Goal: Task Accomplishment & Management: Use online tool/utility

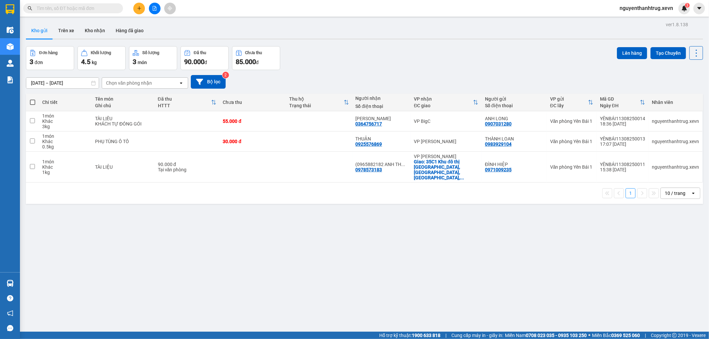
click at [642, 5] on span "nguyenthanhtrug.xevn" at bounding box center [646, 8] width 64 height 8
click at [647, 20] on span "Đăng xuất" at bounding box center [649, 20] width 51 height 7
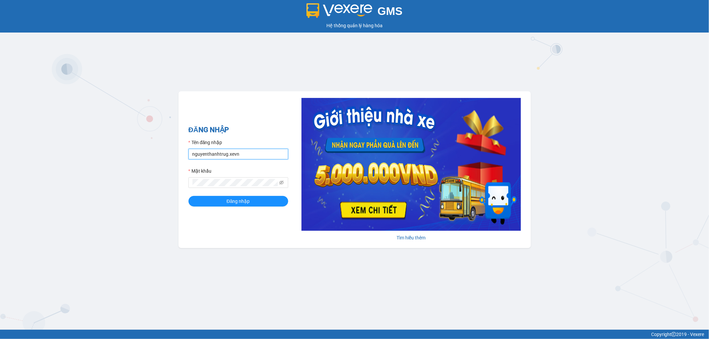
click at [261, 154] on input "nguyenthanhtrug.xevn" at bounding box center [239, 154] width 100 height 11
type input "nguyenduykhanh.xevn"
drag, startPoint x: 233, startPoint y: 201, endPoint x: 242, endPoint y: 195, distance: 10.7
click at [233, 202] on span "Đăng nhập" at bounding box center [238, 201] width 23 height 7
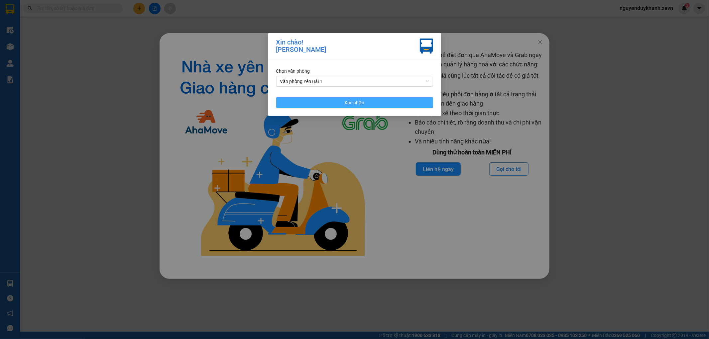
click at [405, 103] on button "Xác nhận" at bounding box center [354, 102] width 157 height 11
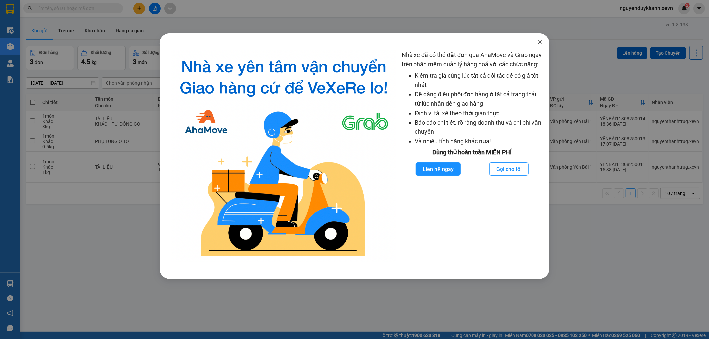
click at [540, 42] on icon "close" at bounding box center [540, 42] width 5 height 5
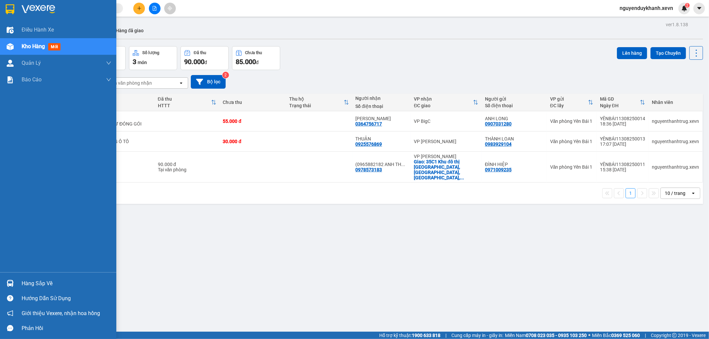
click at [49, 281] on div "Hàng sắp về" at bounding box center [67, 284] width 90 height 10
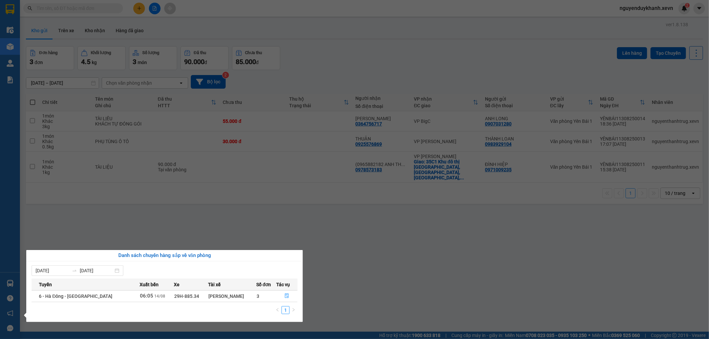
click at [350, 241] on section "Kết quả tìm kiếm ( 0 ) Bộ lọc No Data nguyenduykhanh.xevn 2 Điều hành xe Kho hà…" at bounding box center [354, 169] width 709 height 339
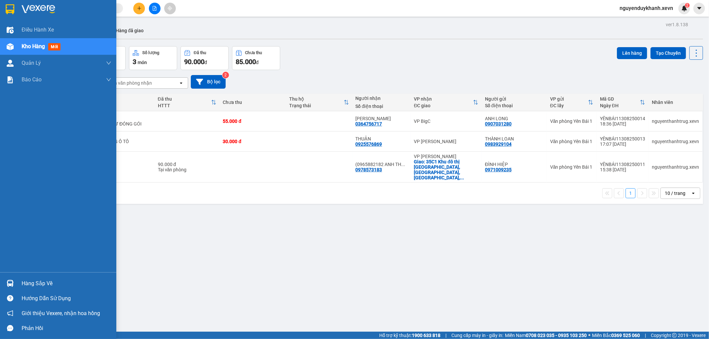
drag, startPoint x: 37, startPoint y: 282, endPoint x: 81, endPoint y: 271, distance: 45.8
click at [45, 281] on div "Hàng sắp về" at bounding box center [67, 284] width 90 height 10
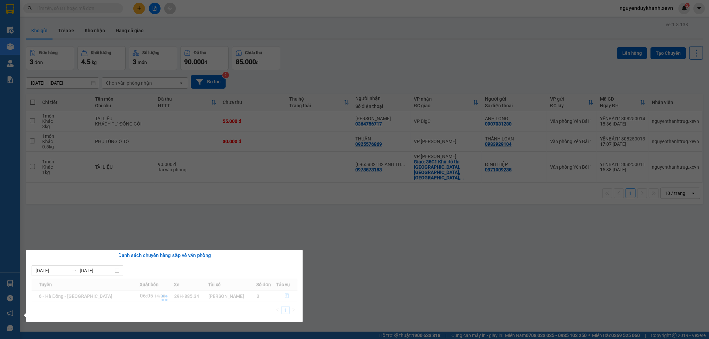
click at [319, 265] on section "Kết quả tìm kiếm ( 0 ) Bộ lọc No Data nguyenduykhanh.xevn 2 Điều hành xe Kho hà…" at bounding box center [354, 169] width 709 height 339
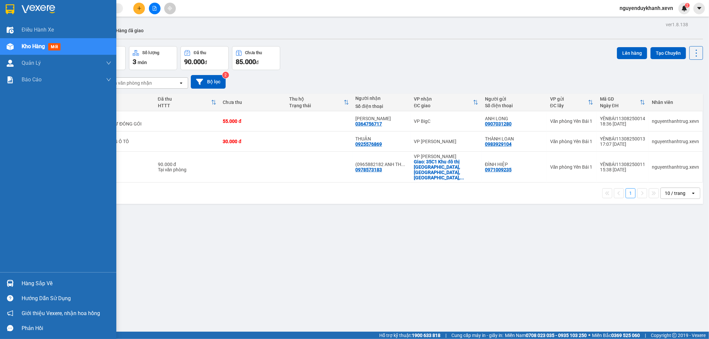
click at [67, 279] on div "Hàng sắp về" at bounding box center [67, 284] width 90 height 10
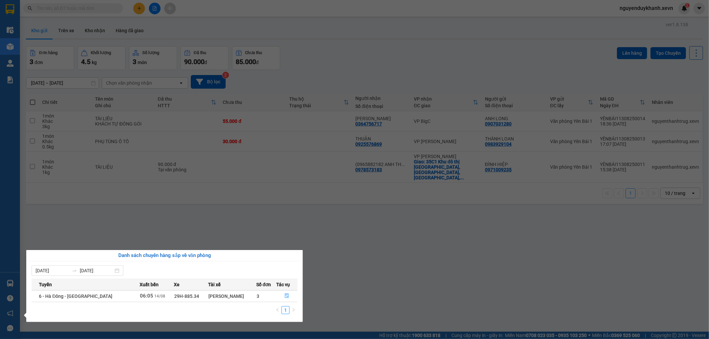
click at [430, 245] on section "Kết quả tìm kiếm ( 0 ) Bộ lọc No Data nguyenduykhanh.xevn 2 Điều hành xe Kho hà…" at bounding box center [354, 169] width 709 height 339
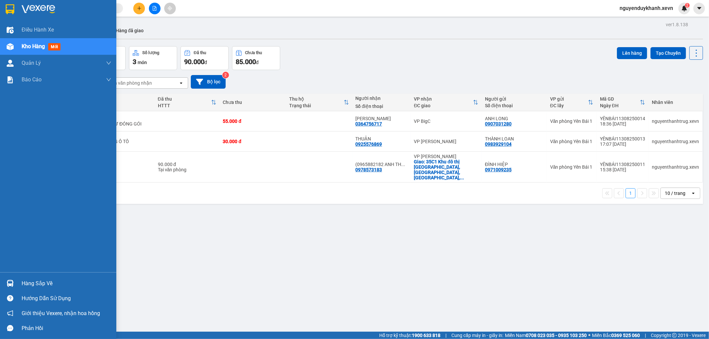
click at [58, 280] on div "Hàng sắp về" at bounding box center [67, 284] width 90 height 10
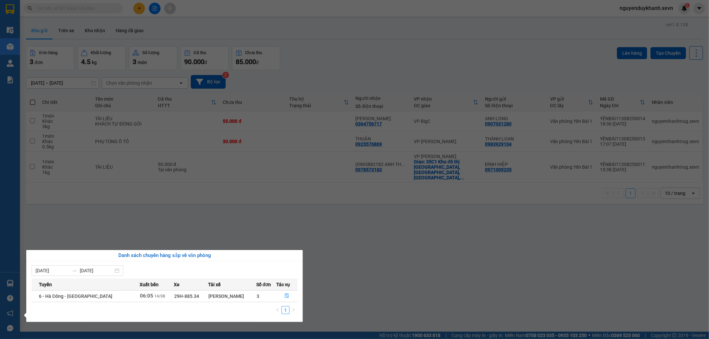
click at [377, 231] on section "Kết quả tìm kiếm ( 0 ) Bộ lọc No Data nguyenduykhanh.xevn 2 Điều hành xe Kho hà…" at bounding box center [354, 169] width 709 height 339
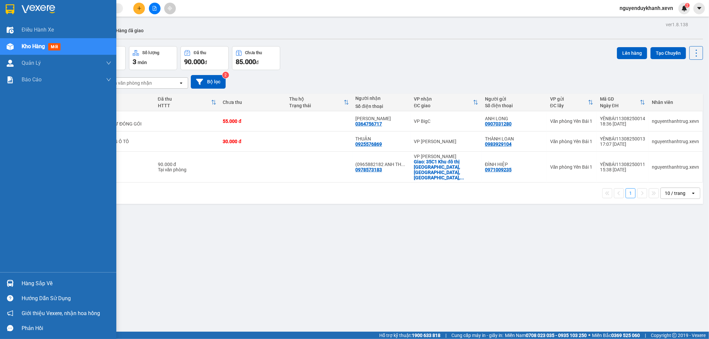
click at [50, 282] on div "Hàng sắp về" at bounding box center [67, 284] width 90 height 10
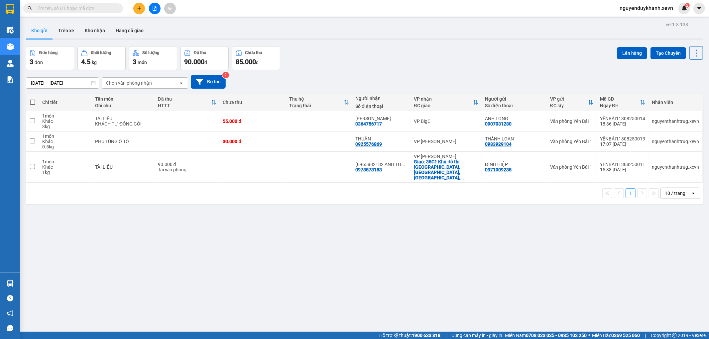
click at [390, 234] on section "Kết quả tìm kiếm ( 0 ) Bộ lọc No Data nguyenduykhanh.xevn 2 Điều hành xe Kho hà…" at bounding box center [354, 169] width 709 height 339
click at [275, 157] on td at bounding box center [253, 167] width 66 height 31
checkbox input "true"
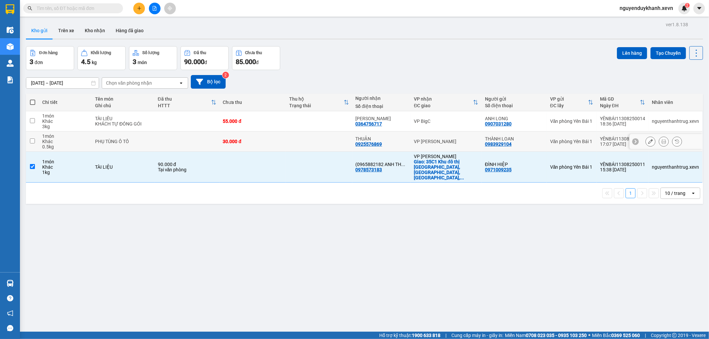
click at [298, 139] on td at bounding box center [319, 142] width 66 height 20
checkbox input "true"
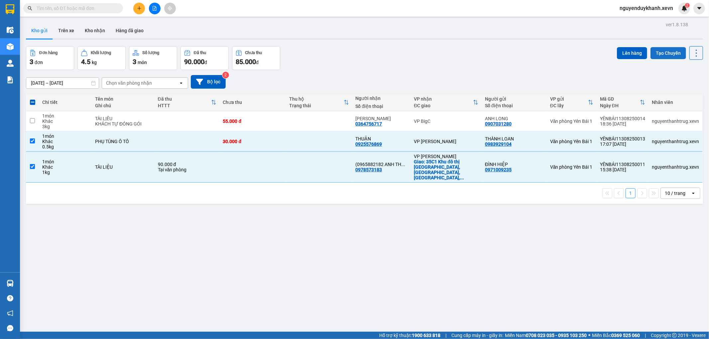
click at [668, 50] on button "Tạo Chuyến" at bounding box center [669, 53] width 36 height 12
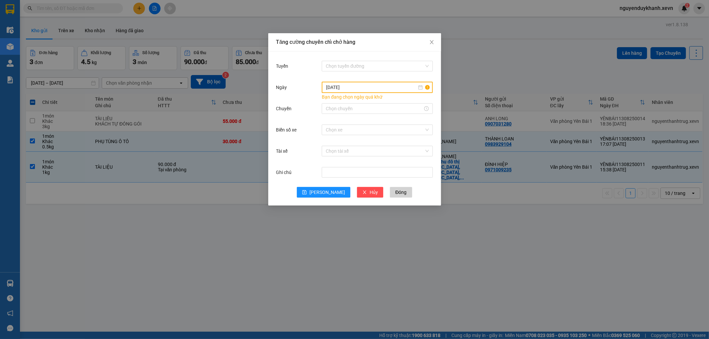
click at [373, 89] on input "[DATE]" at bounding box center [371, 87] width 91 height 7
type input "[DATE]"
click at [380, 142] on div "14" at bounding box center [380, 146] width 8 height 8
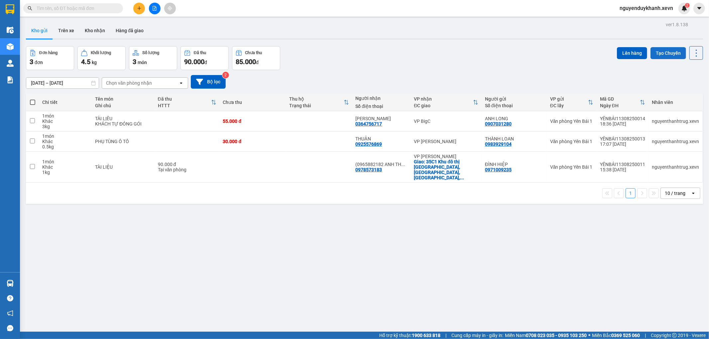
click at [660, 52] on button "Tạo Chuyến" at bounding box center [669, 53] width 36 height 12
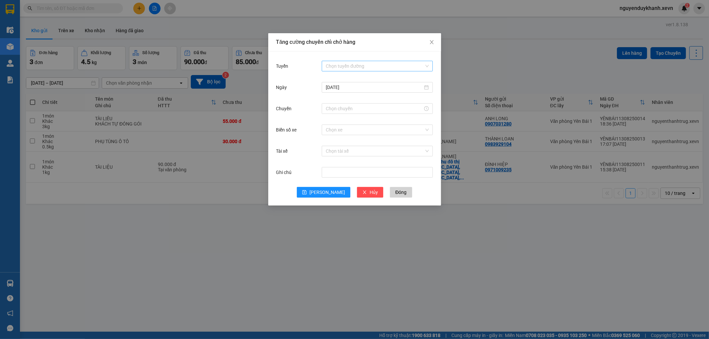
click at [383, 62] on input "Tuyến" at bounding box center [375, 66] width 98 height 10
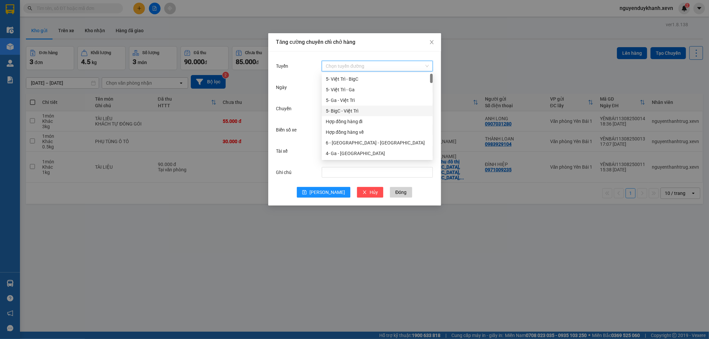
scroll to position [74, 0]
click at [359, 142] on div "6 - Yên Bái - Ga" at bounding box center [377, 143] width 103 height 7
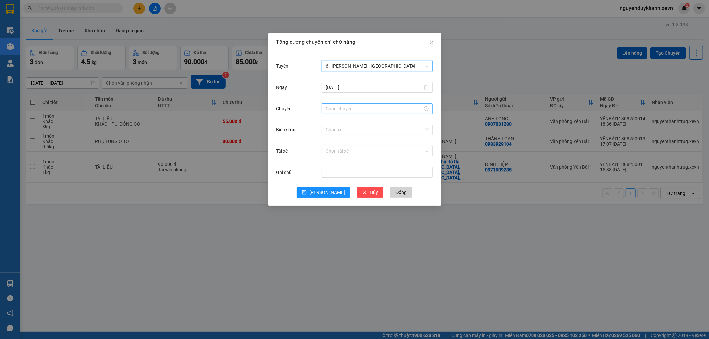
click at [356, 107] on input "Chuyến" at bounding box center [374, 108] width 97 height 7
click at [328, 180] on div "07" at bounding box center [331, 181] width 19 height 9
type input "07:00"
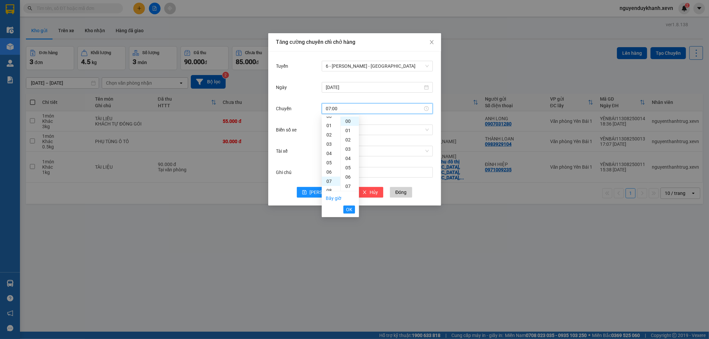
scroll to position [65, 0]
click at [350, 210] on span "OK" at bounding box center [349, 209] width 6 height 7
click at [356, 130] on input "Biển số xe" at bounding box center [375, 130] width 98 height 10
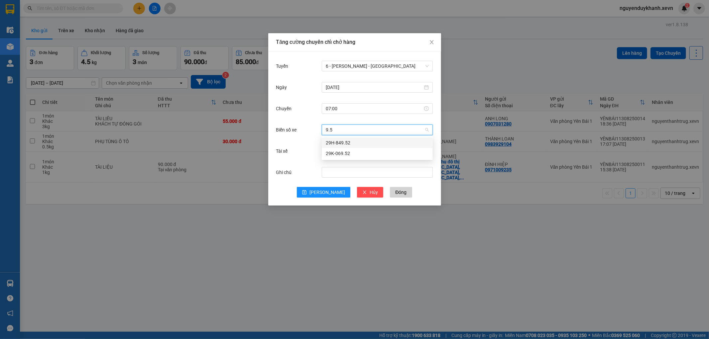
type input "9.52"
click at [338, 156] on div "29K-069.52" at bounding box center [377, 153] width 103 height 7
click at [343, 149] on input "Tài xế" at bounding box center [375, 151] width 98 height 10
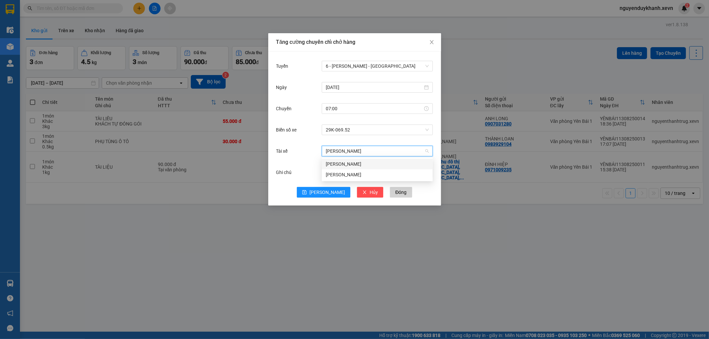
type input "vũ hoàng"
click at [341, 162] on div "Vũ Hoàng Long" at bounding box center [377, 164] width 103 height 7
click at [328, 192] on span "[PERSON_NAME]" at bounding box center [328, 192] width 36 height 7
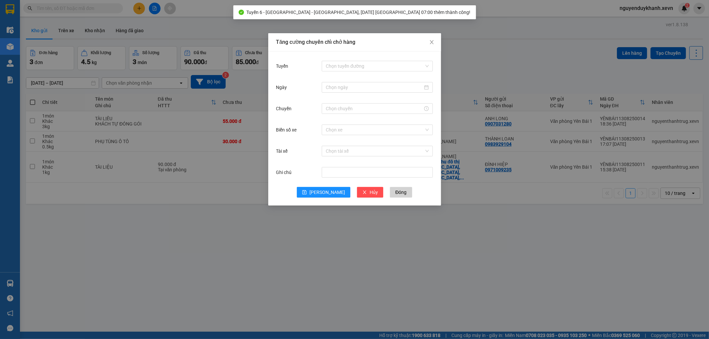
drag, startPoint x: 492, startPoint y: 249, endPoint x: 504, endPoint y: 245, distance: 12.5
click at [495, 249] on div "Tăng cường chuyến chỉ chở hàng Tuyến Chọn tuyến đường Ngày Chuyến Biển số xe Ch…" at bounding box center [354, 169] width 709 height 339
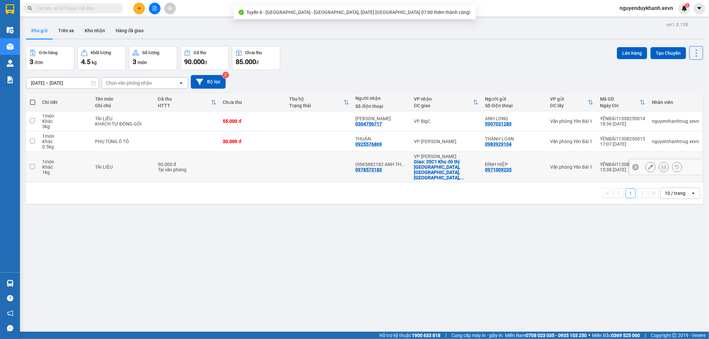
click at [305, 160] on td at bounding box center [319, 167] width 66 height 31
checkbox input "true"
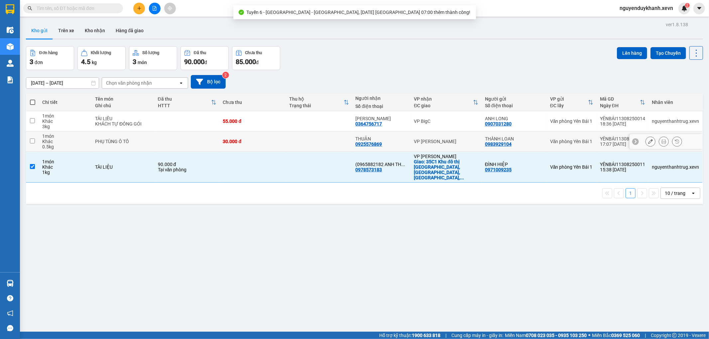
click at [316, 137] on td at bounding box center [319, 142] width 66 height 20
checkbox input "true"
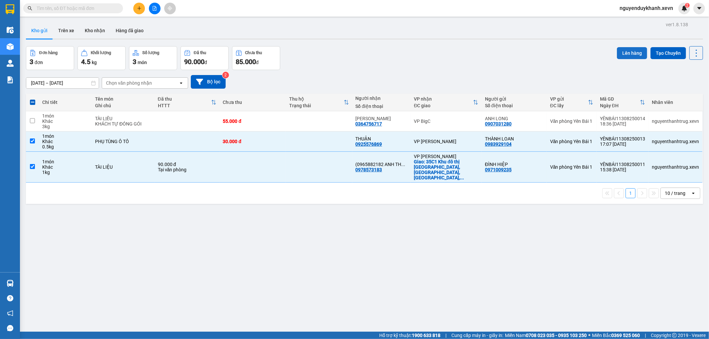
click at [626, 52] on button "Lên hàng" at bounding box center [632, 53] width 30 height 12
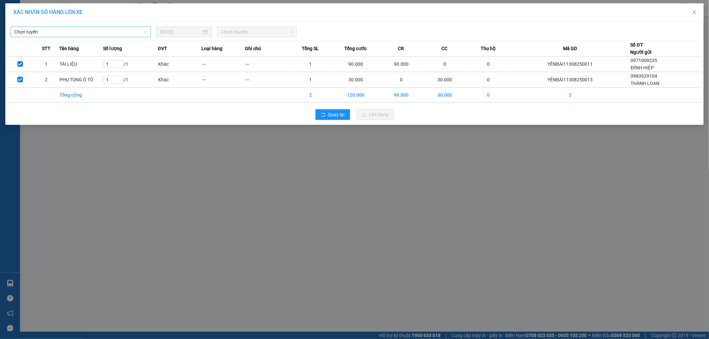
click at [74, 35] on span "Chọn tuyến" at bounding box center [80, 32] width 133 height 10
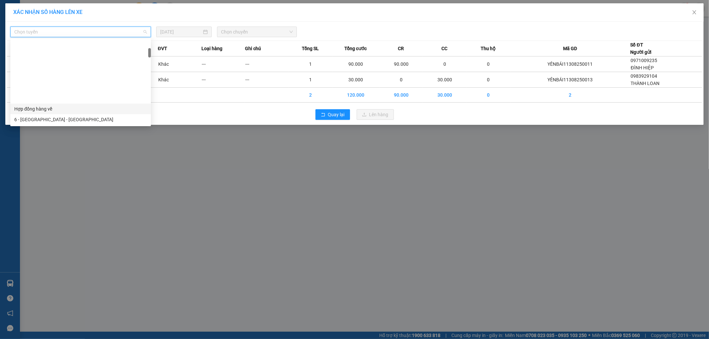
scroll to position [74, 0]
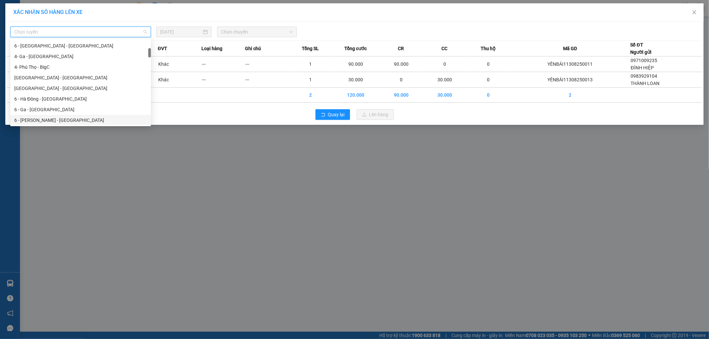
click at [62, 118] on div "6 - Yên Bái - Ga" at bounding box center [80, 120] width 133 height 7
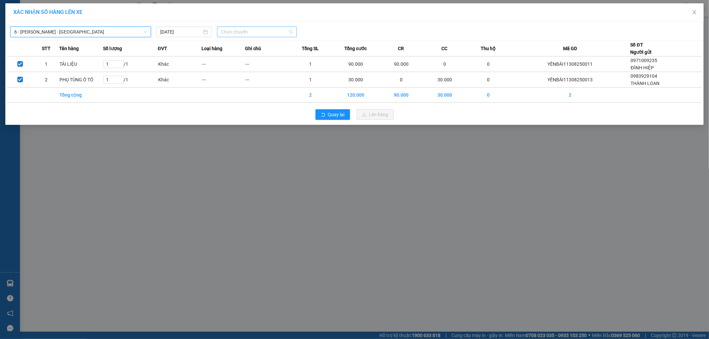
click at [264, 32] on span "Chọn chuyến" at bounding box center [257, 32] width 72 height 10
click at [260, 58] on div "07:00 (TC) - 29K-069.52" at bounding box center [247, 55] width 52 height 7
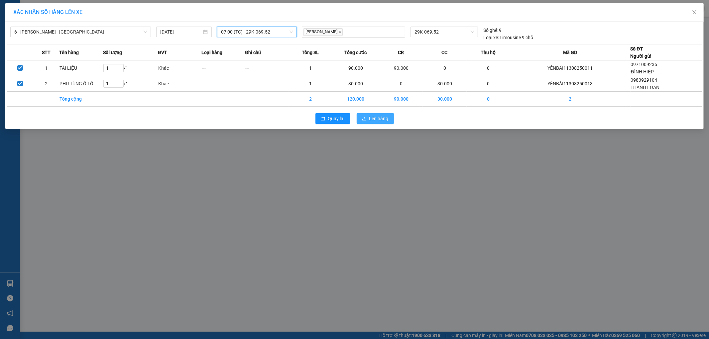
click at [379, 120] on span "Lên hàng" at bounding box center [378, 118] width 19 height 7
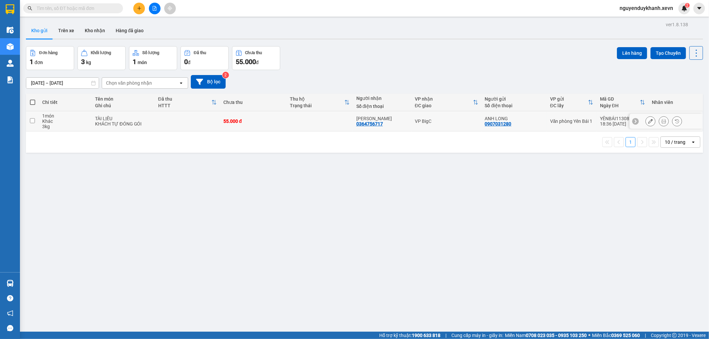
click at [289, 124] on td at bounding box center [320, 121] width 66 height 20
checkbox input "true"
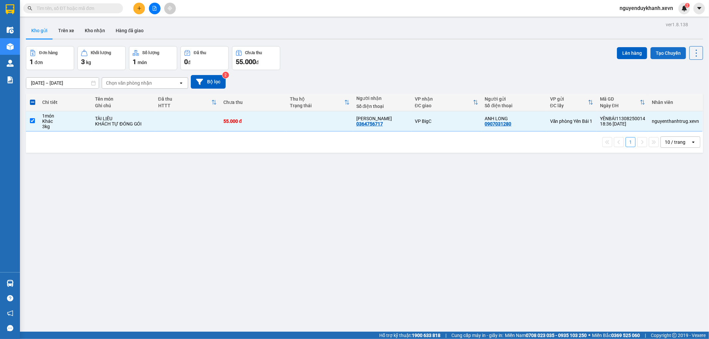
click at [660, 56] on button "Tạo Chuyến" at bounding box center [669, 53] width 36 height 12
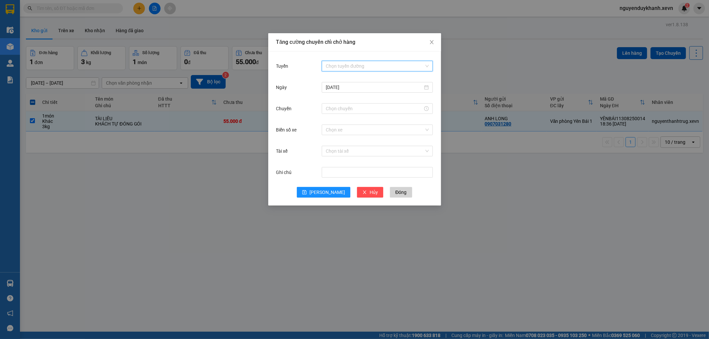
click at [367, 64] on input "Tuyến" at bounding box center [375, 66] width 98 height 10
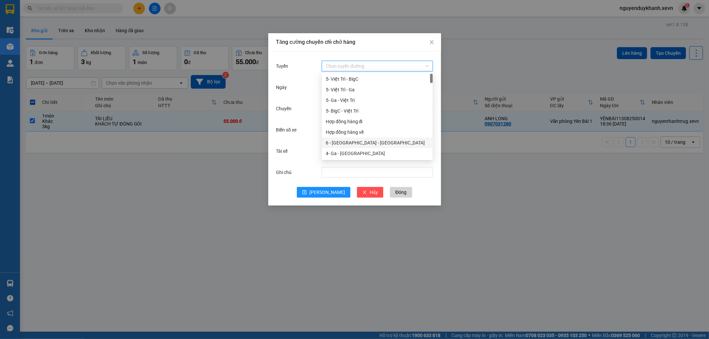
click at [373, 143] on div "6 - Yên Bái - Hà Đông" at bounding box center [377, 142] width 103 height 7
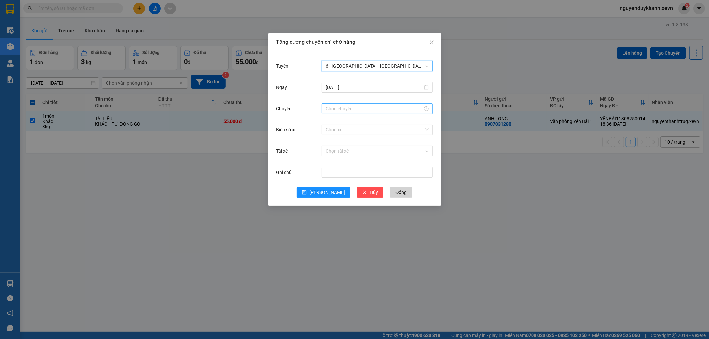
click at [345, 110] on input "Chuyến" at bounding box center [374, 108] width 97 height 7
click at [328, 187] on div "07" at bounding box center [331, 186] width 19 height 9
type input "07:00"
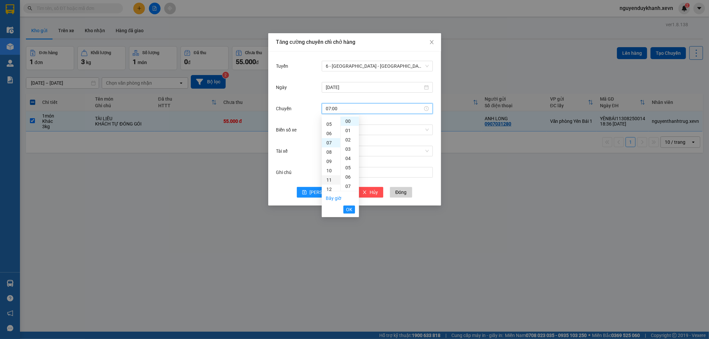
scroll to position [65, 0]
click at [351, 209] on span "OK" at bounding box center [349, 209] width 6 height 7
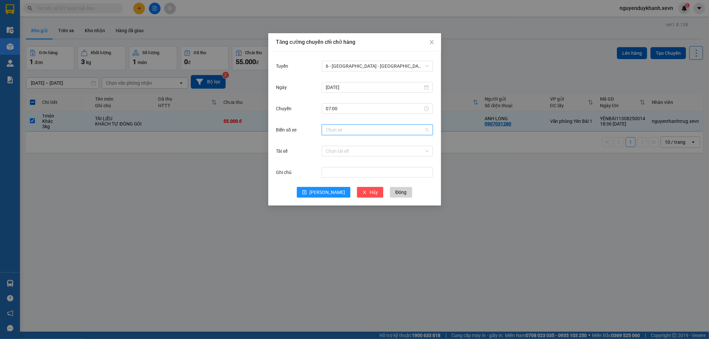
click at [332, 132] on input "Biển số xe" at bounding box center [375, 130] width 98 height 10
type input "1.12"
click at [352, 141] on div "29F-051.12" at bounding box center [377, 142] width 103 height 7
click at [340, 148] on input "Tài xế" at bounding box center [375, 151] width 98 height 10
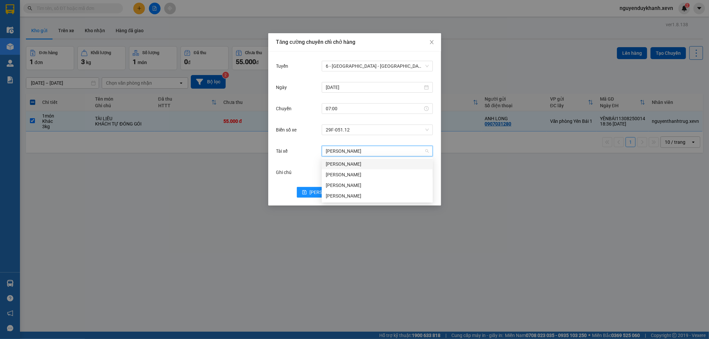
type input "trần ngọc"
click at [341, 184] on div "Trần Ngọc Nam" at bounding box center [377, 185] width 103 height 7
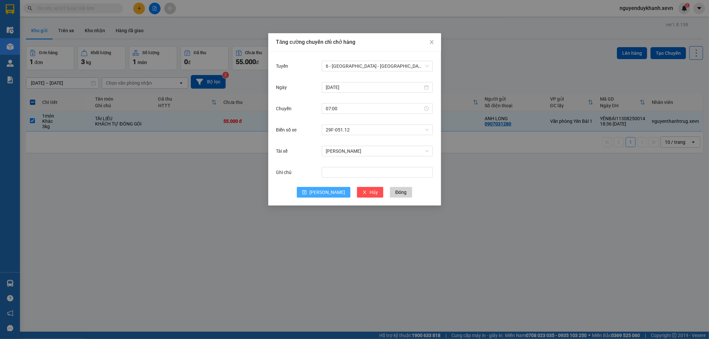
click at [324, 191] on span "[PERSON_NAME]" at bounding box center [328, 192] width 36 height 7
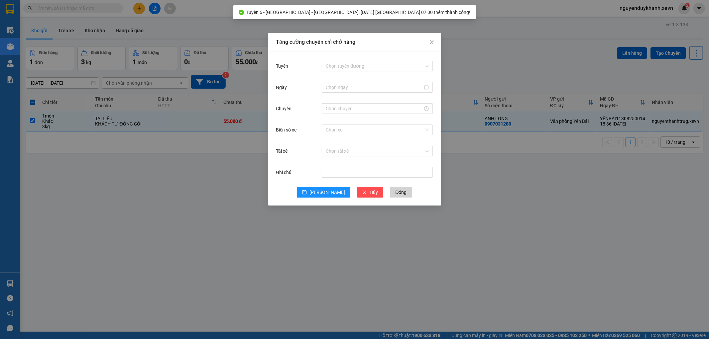
click at [551, 216] on div "Tăng cường chuyến chỉ chở hàng Tuyến Chọn tuyến đường Ngày Chuyến Biển số xe Ch…" at bounding box center [354, 169] width 709 height 339
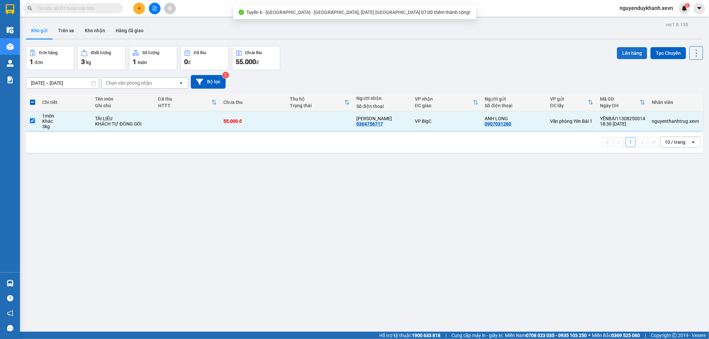
click at [617, 52] on button "Lên hàng" at bounding box center [632, 53] width 30 height 12
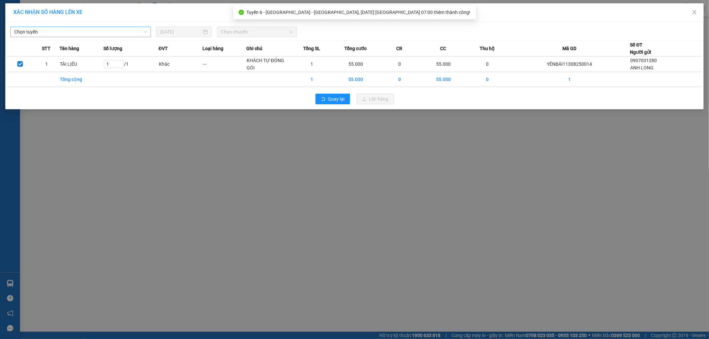
click at [98, 29] on span "Chọn tuyến" at bounding box center [80, 32] width 133 height 10
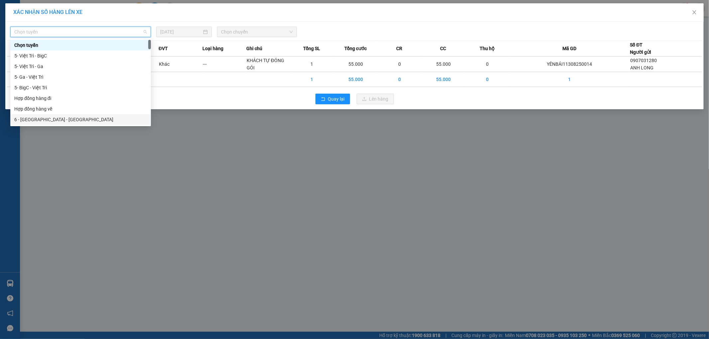
click at [61, 120] on div "6 - Yên Bái - Hà Đông" at bounding box center [80, 119] width 133 height 7
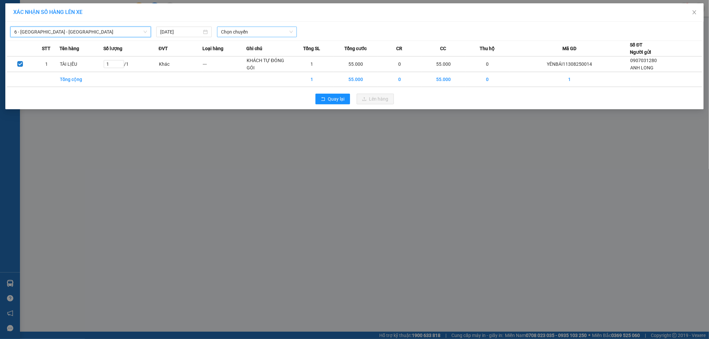
click at [268, 32] on span "Chọn chuyến" at bounding box center [257, 32] width 72 height 10
click at [253, 58] on div "07:00 (TC) - 29F-051.12" at bounding box center [247, 55] width 52 height 7
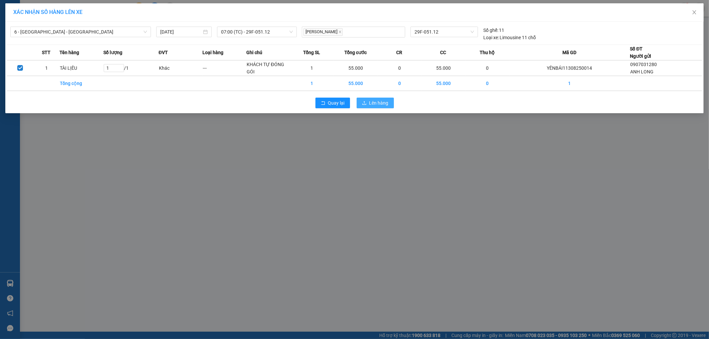
click at [384, 105] on span "Lên hàng" at bounding box center [378, 102] width 19 height 7
